Goal: Task Accomplishment & Management: Manage account settings

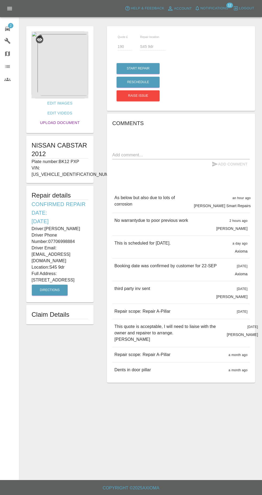
click at [54, 118] on link "Upload Document" at bounding box center [60, 123] width 44 height 10
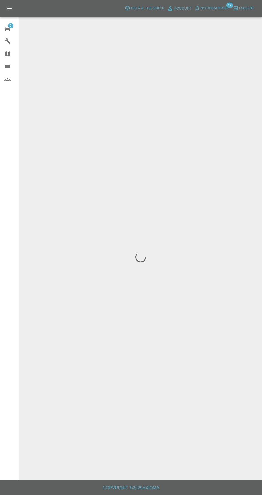
scroll to position [2, 0]
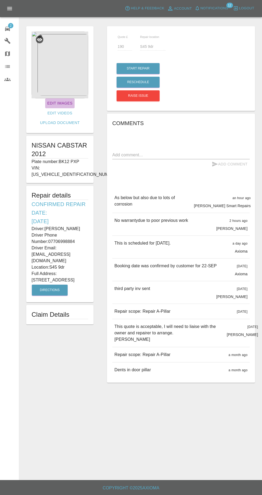
click at [52, 102] on link "Edit Images" at bounding box center [59, 103] width 29 height 10
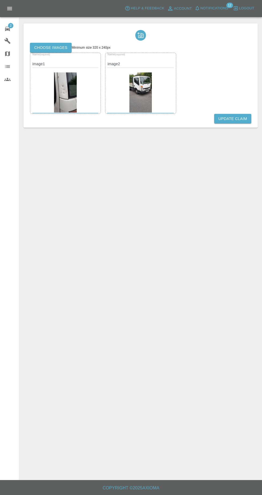
click at [56, 45] on label "Choose images" at bounding box center [51, 48] width 42 height 10
click at [0, 0] on input "Choose images" at bounding box center [0, 0] width 0 height 0
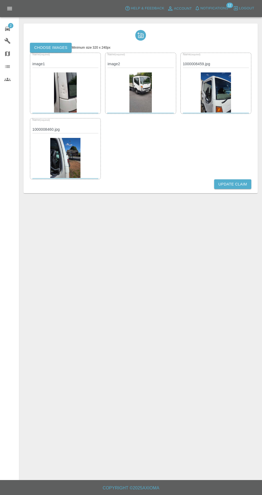
click at [238, 181] on button "Update Claim" at bounding box center [232, 184] width 37 height 10
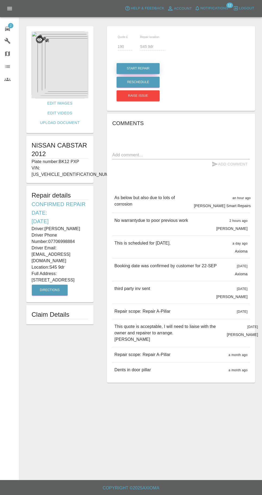
click at [134, 66] on button "Start Repair" at bounding box center [138, 68] width 43 height 11
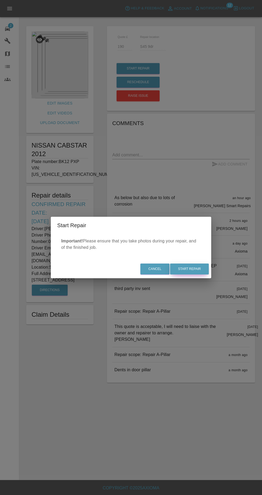
click at [183, 265] on button "Start Repair" at bounding box center [189, 269] width 39 height 11
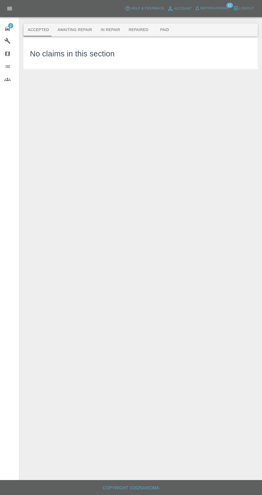
click at [114, 33] on button "In Repair" at bounding box center [110, 30] width 28 height 13
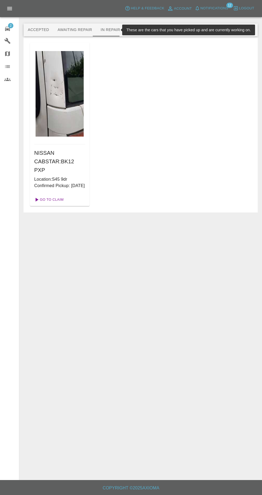
click at [45, 196] on link "Go To Claim" at bounding box center [48, 199] width 33 height 9
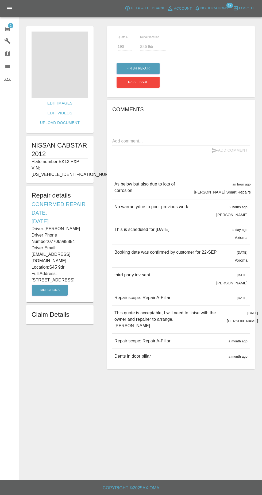
click at [151, 69] on button "Finish Repair" at bounding box center [138, 68] width 43 height 11
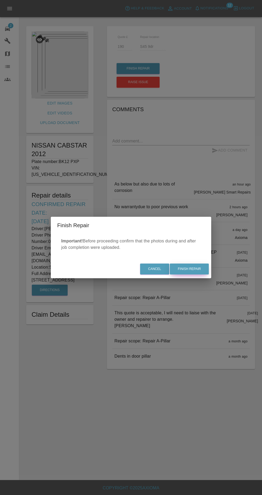
click at [188, 271] on button "Finish Repair" at bounding box center [189, 269] width 39 height 11
click at [192, 268] on div "Cancel Finish Repair" at bounding box center [131, 269] width 160 height 18
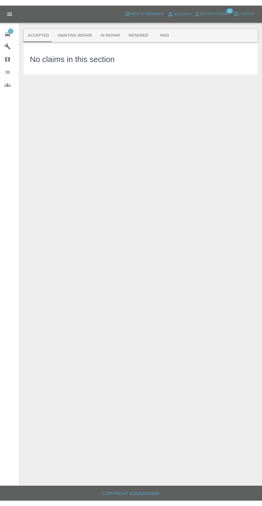
scroll to position [3, 0]
